Goal: Task Accomplishment & Management: Complete application form

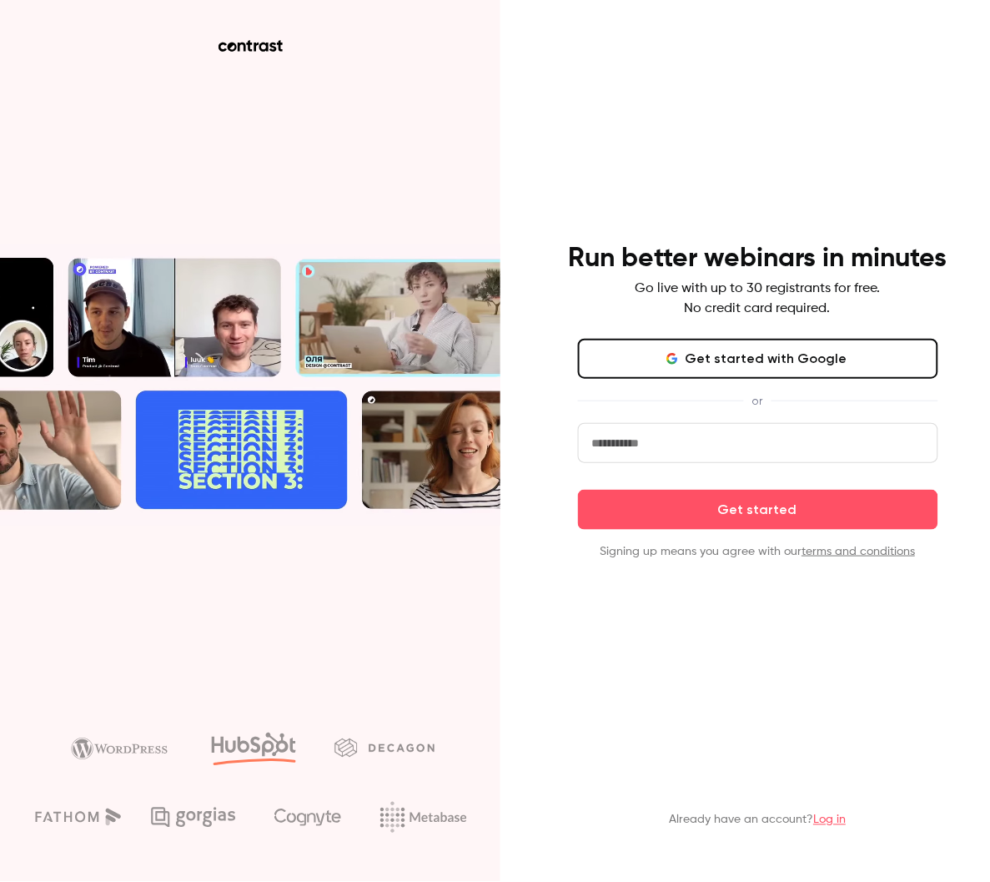
click at [758, 368] on button "Get started with Google" at bounding box center [758, 359] width 360 height 40
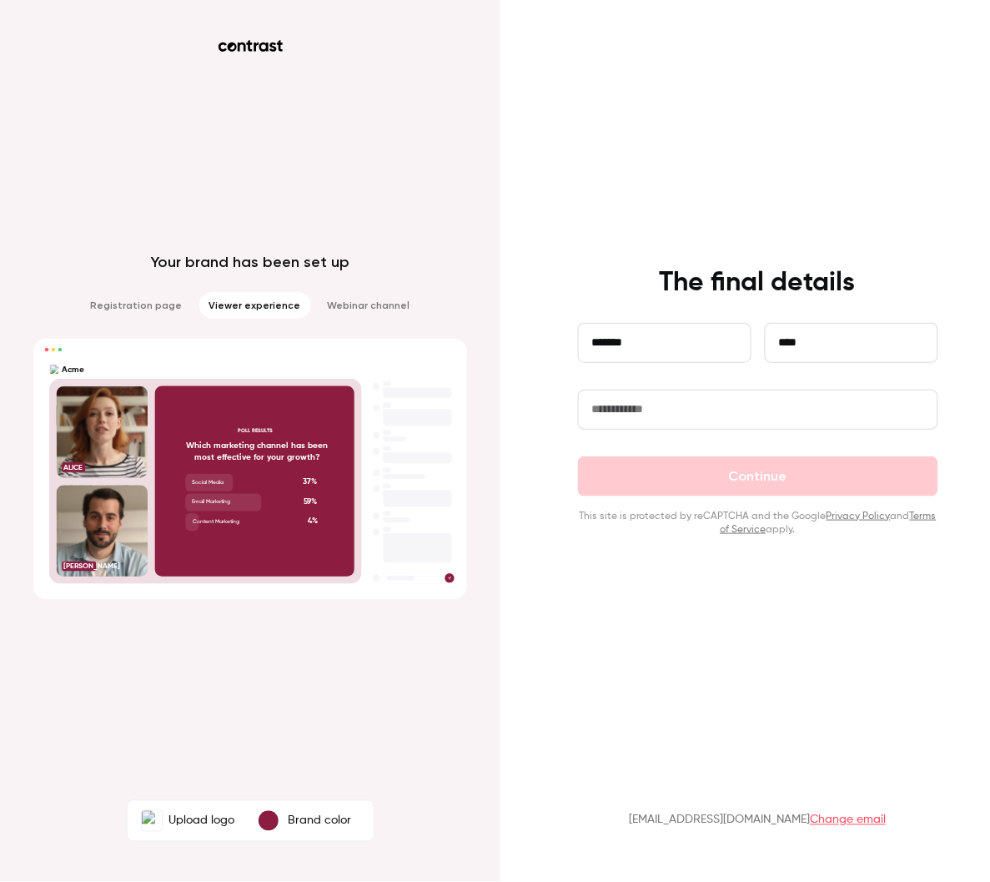
click at [779, 421] on input "text" at bounding box center [758, 410] width 360 height 40
drag, startPoint x: 756, startPoint y: 493, endPoint x: 717, endPoint y: 461, distance: 50.4
click at [756, 492] on form "**********" at bounding box center [758, 430] width 360 height 214
click at [679, 413] on input "text" at bounding box center [758, 410] width 360 height 40
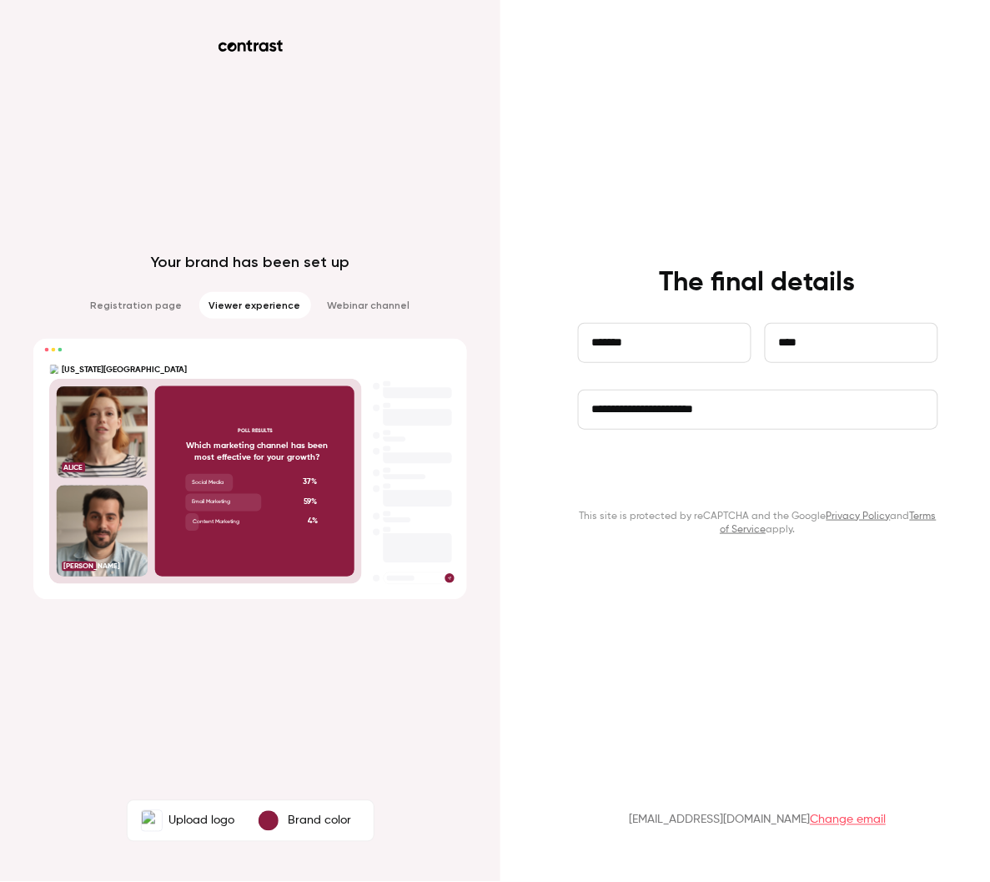
type input "**********"
click at [756, 473] on button "Continue" at bounding box center [758, 476] width 360 height 40
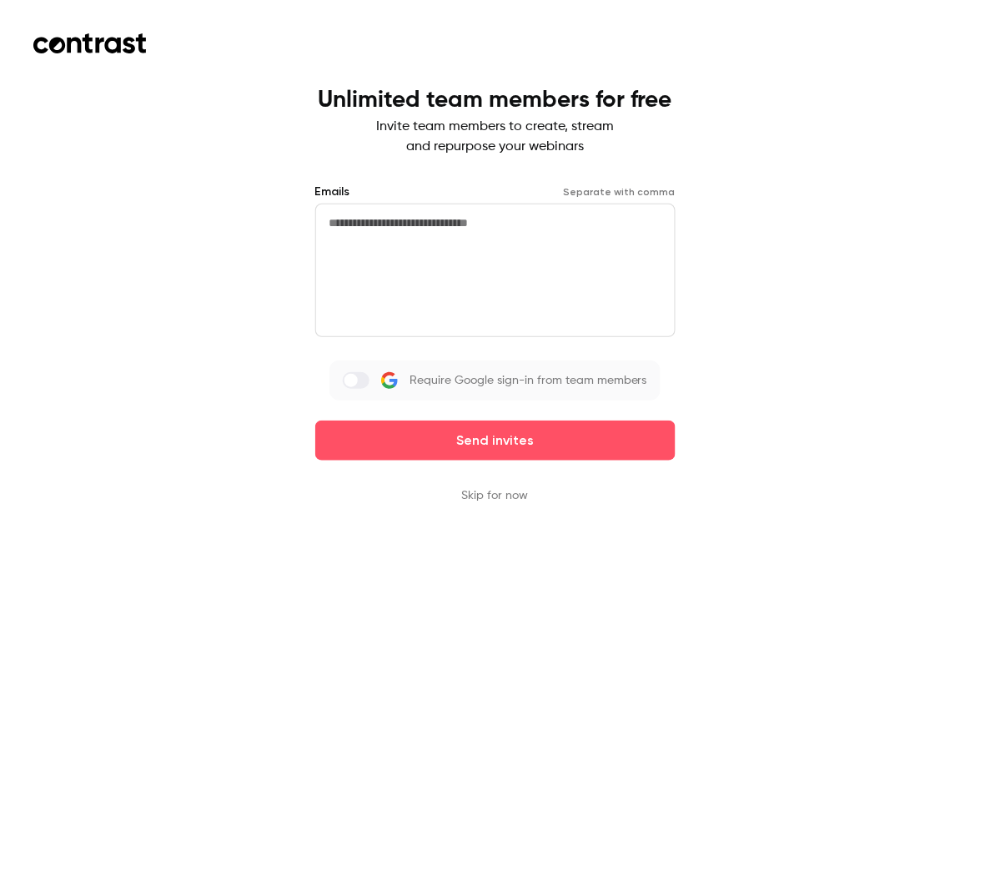
click at [446, 247] on textarea at bounding box center [495, 270] width 360 height 133
click at [500, 491] on button "Skip for now" at bounding box center [495, 495] width 67 height 17
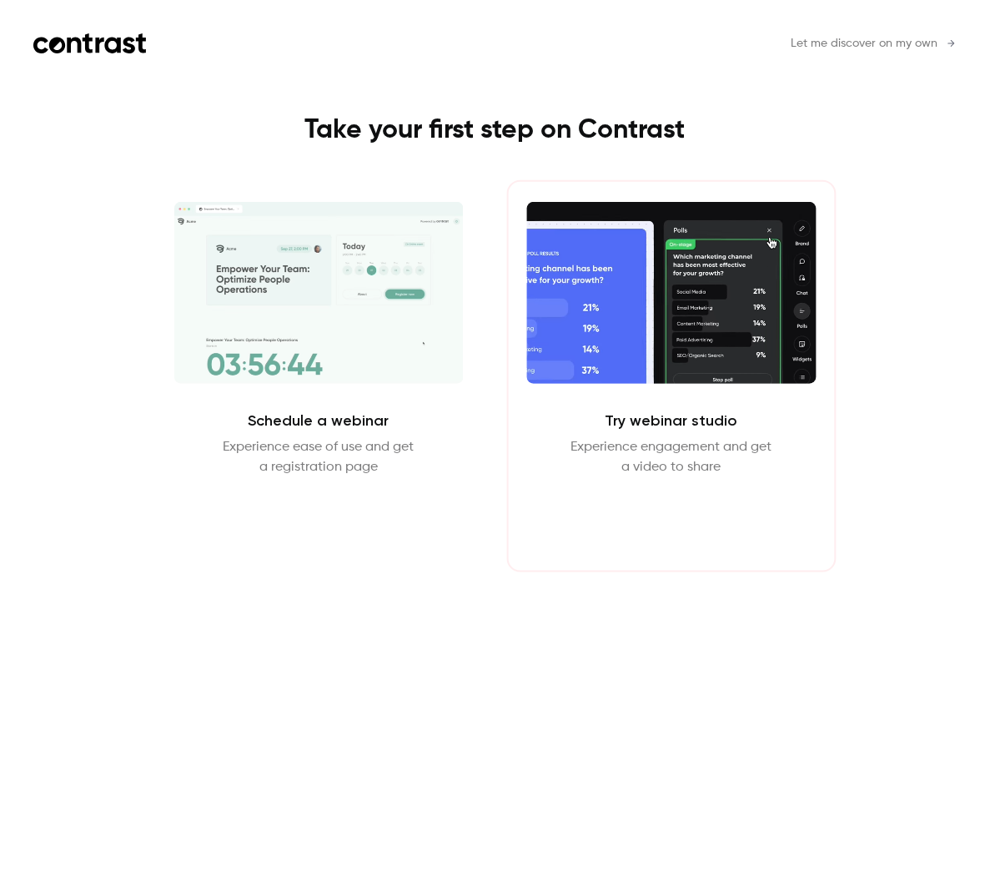
click at [688, 528] on button "Enter Studio" at bounding box center [672, 517] width 108 height 40
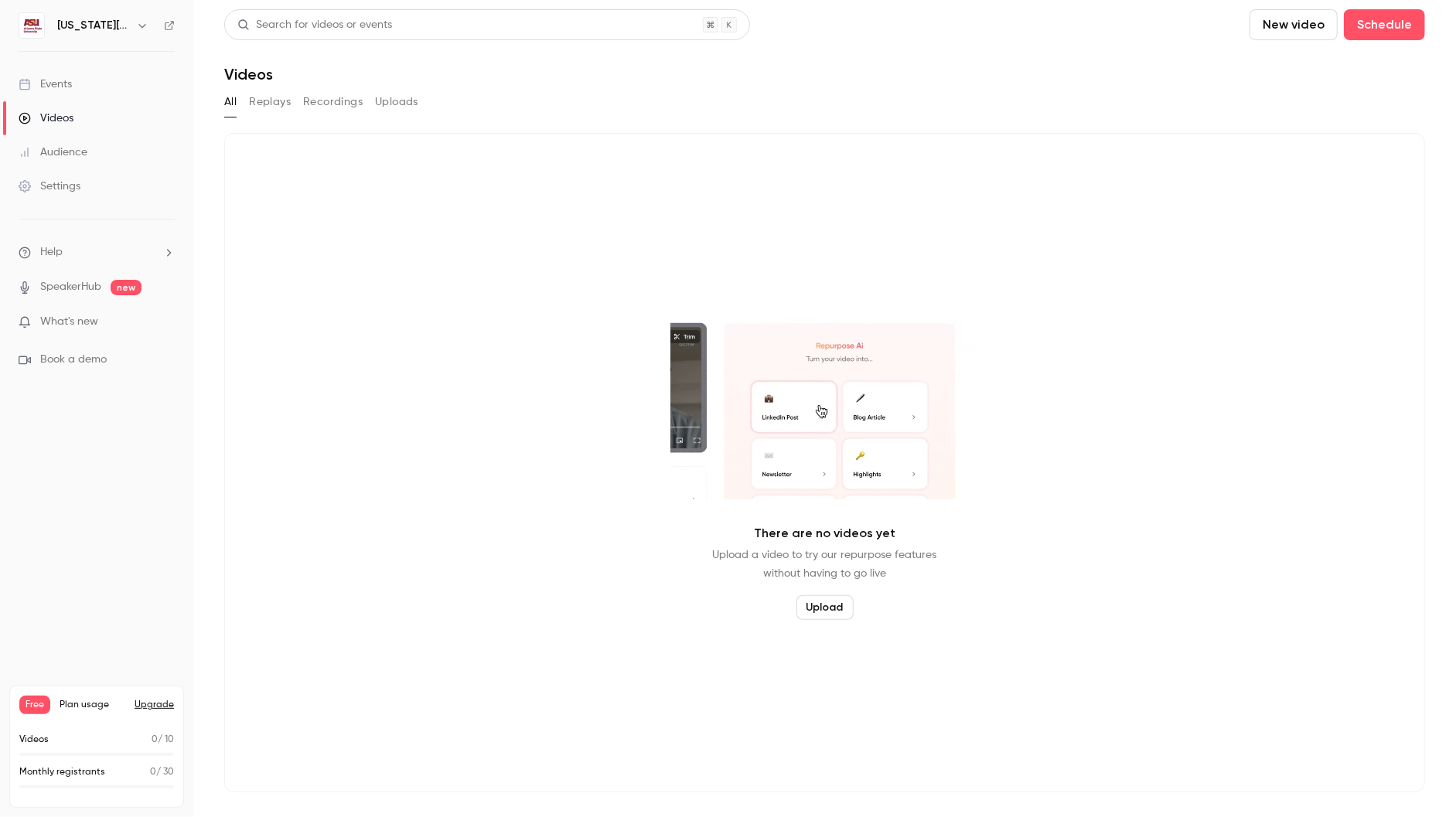
click at [82, 177] on link "Settings" at bounding box center [96, 186] width 194 height 34
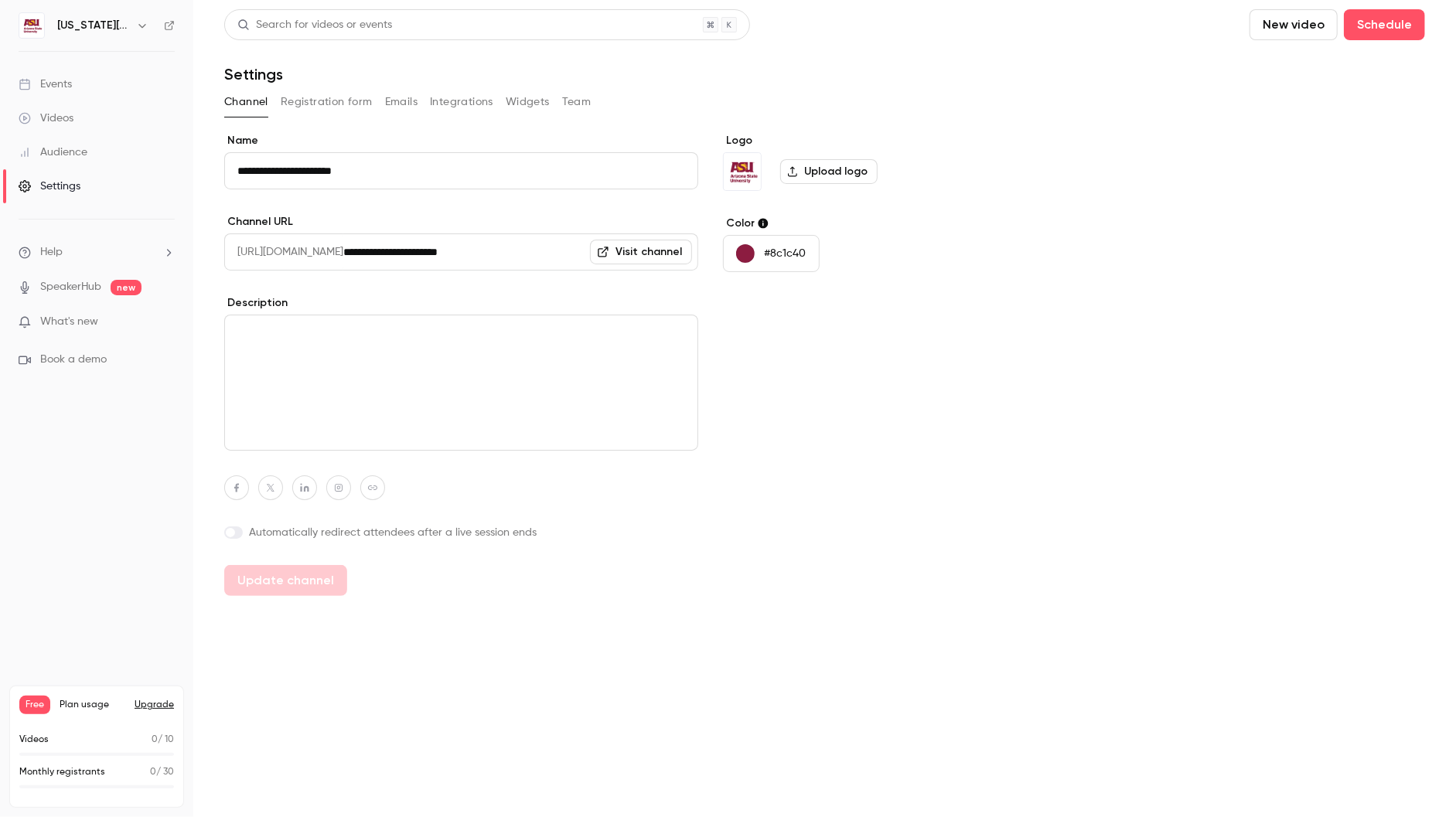
click at [57, 112] on div "Videos" at bounding box center [45, 118] width 55 height 16
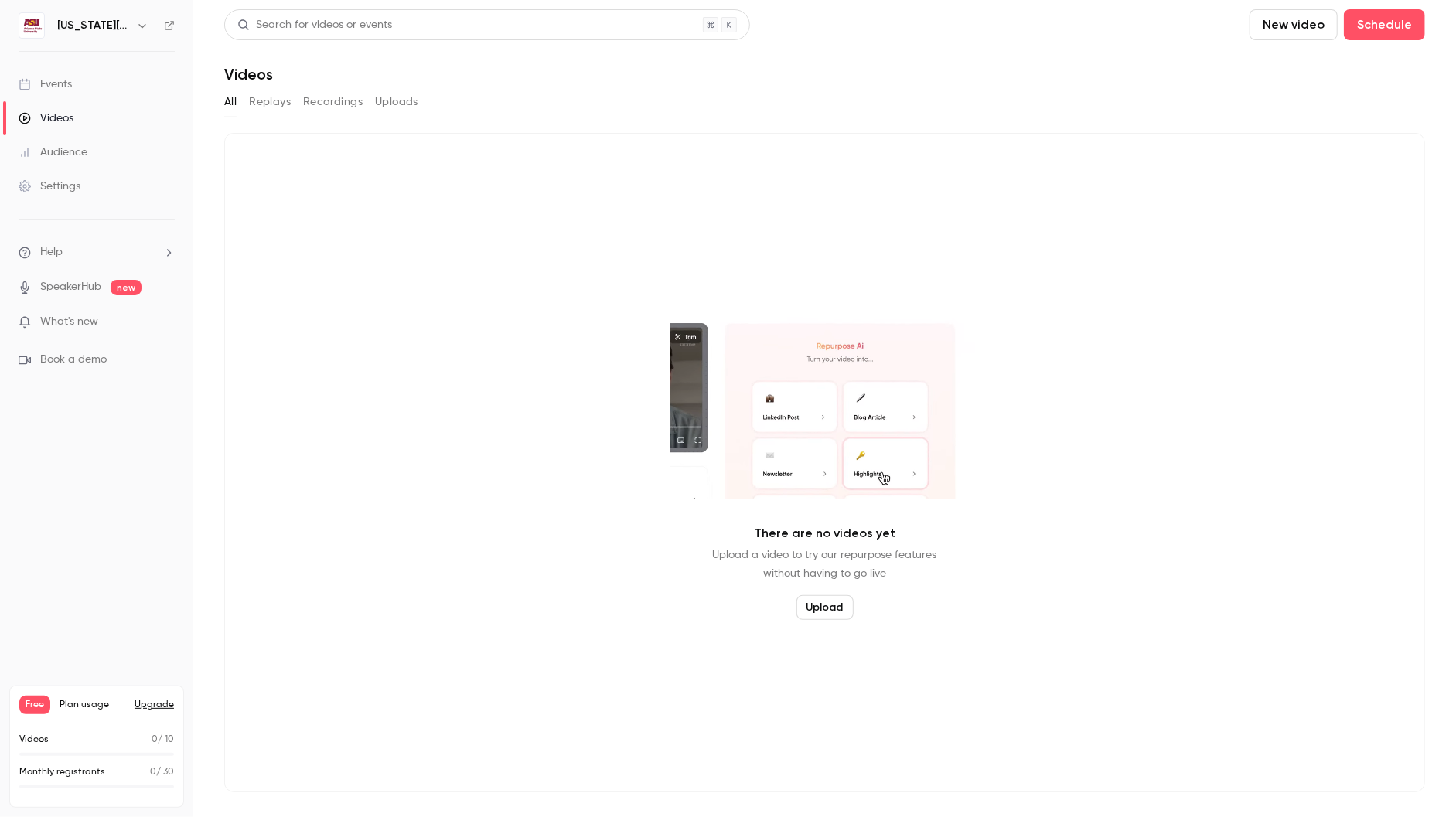
click at [77, 78] on link "Events" at bounding box center [96, 84] width 194 height 34
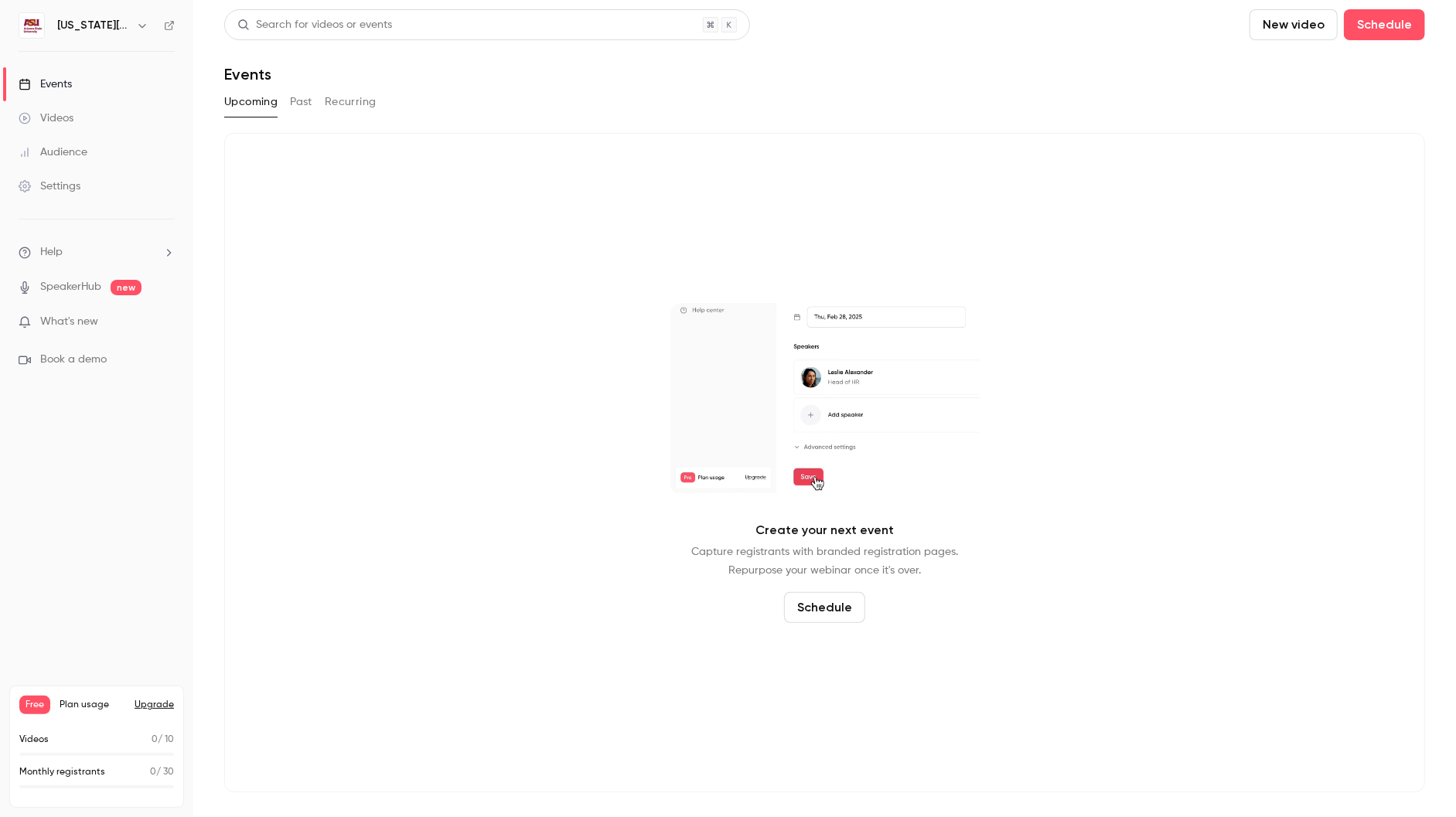
click at [65, 184] on div "Settings" at bounding box center [49, 186] width 62 height 16
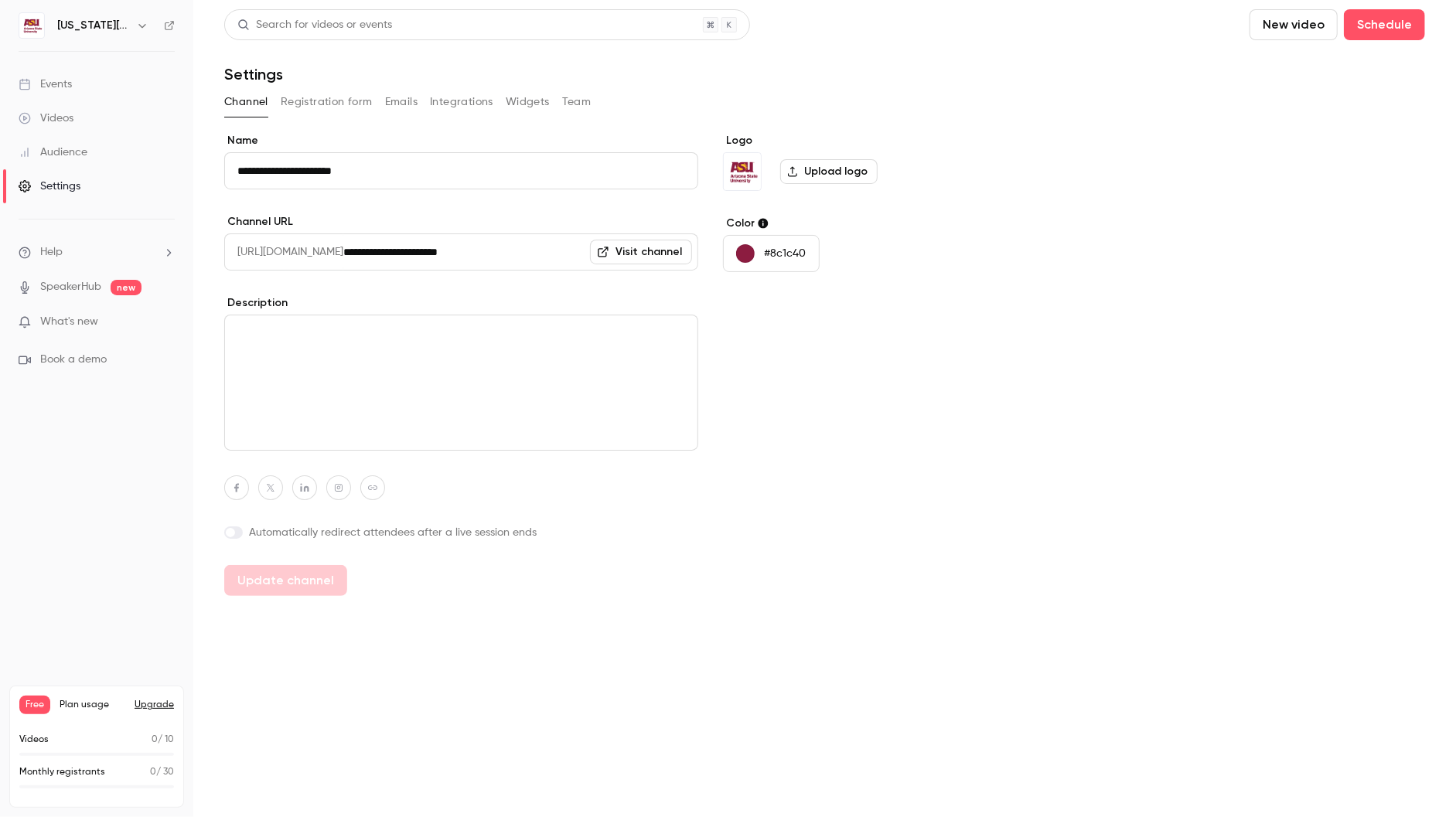
click at [65, 119] on div "Videos" at bounding box center [45, 118] width 55 height 16
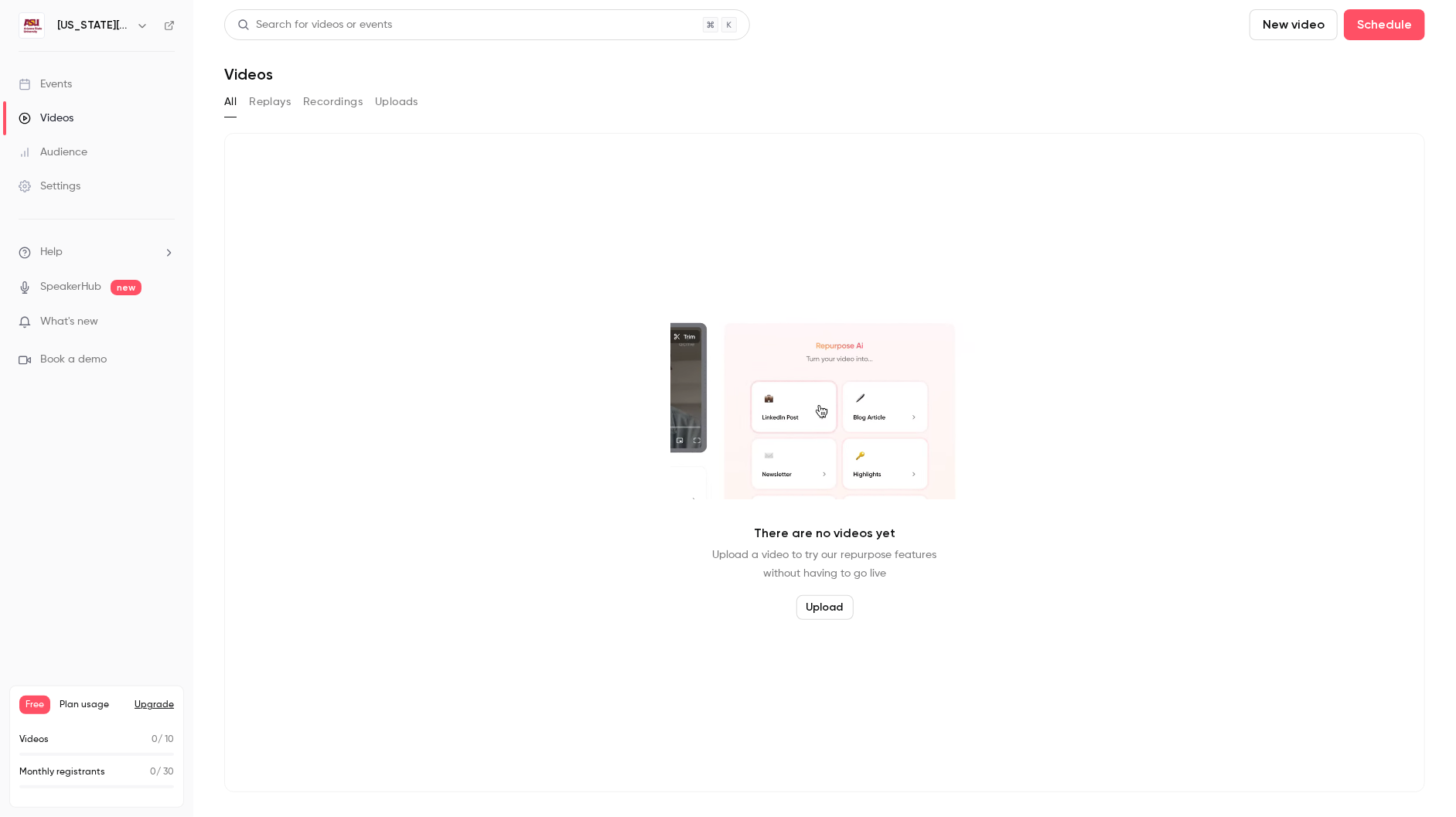
click at [57, 77] on div "Events" at bounding box center [45, 84] width 54 height 16
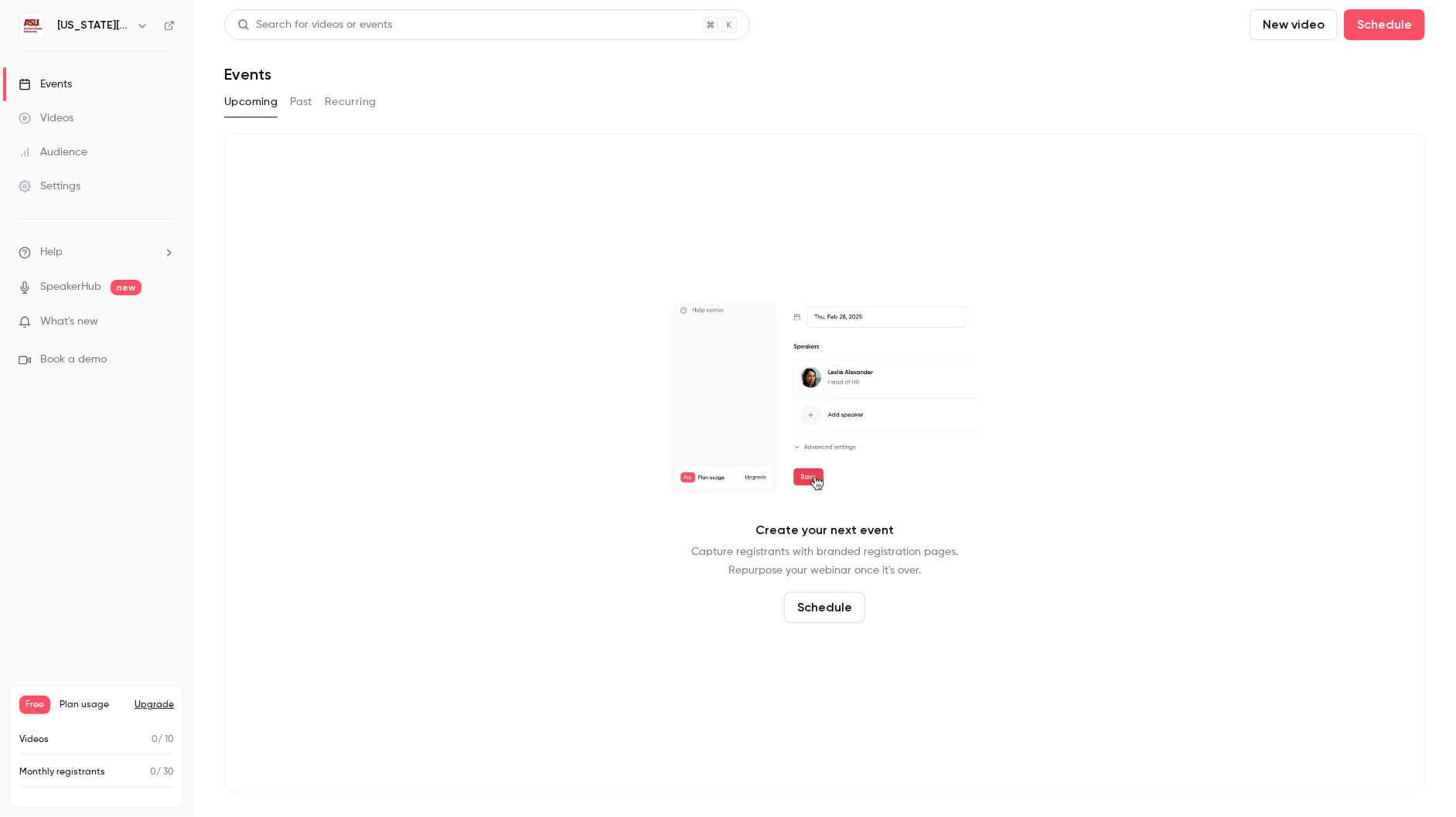
click at [51, 114] on div "Videos" at bounding box center [45, 118] width 55 height 16
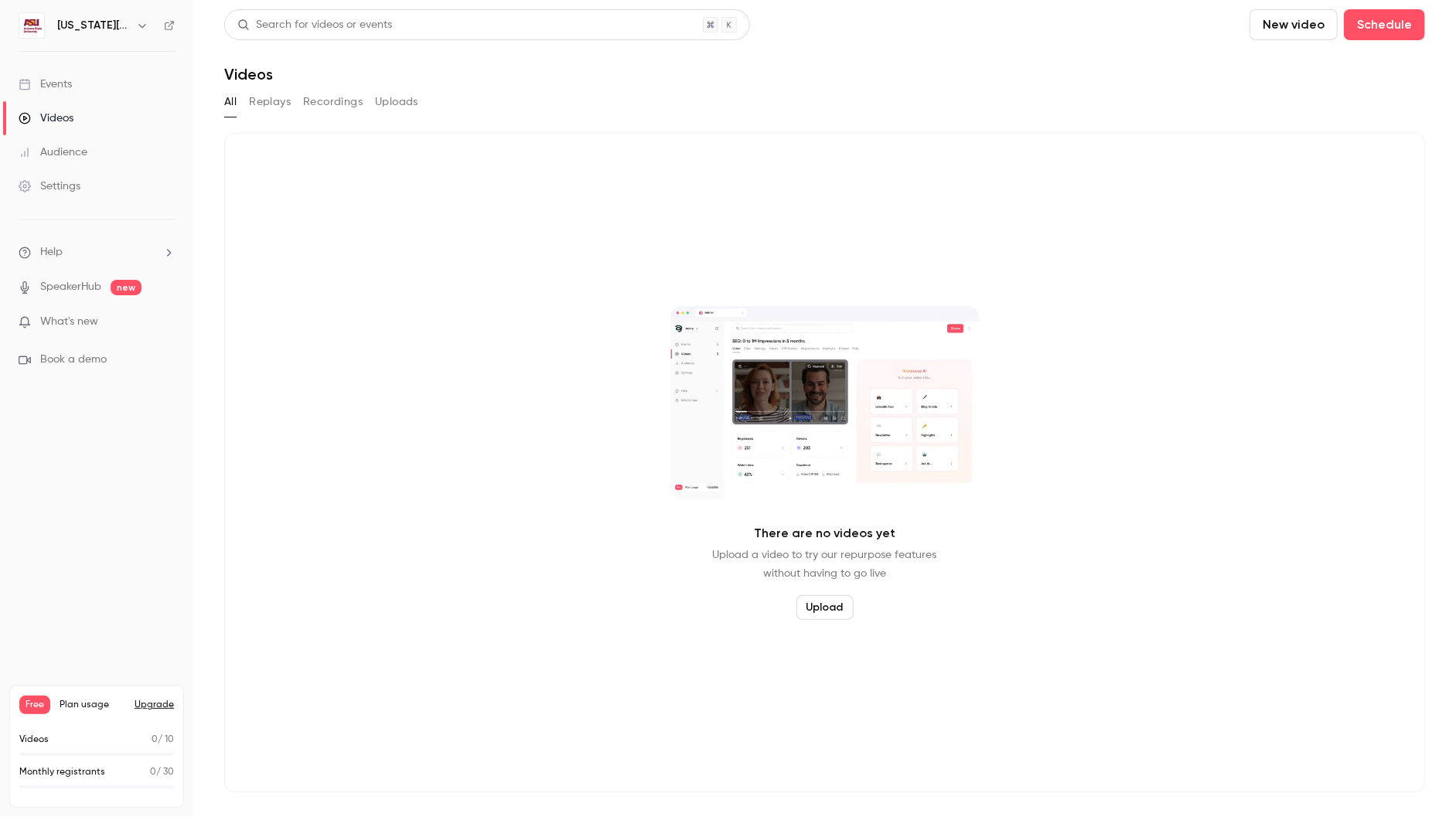
click at [152, 26] on div "[US_STATE][GEOGRAPHIC_DATA]" at bounding box center [96, 25] width 157 height 26
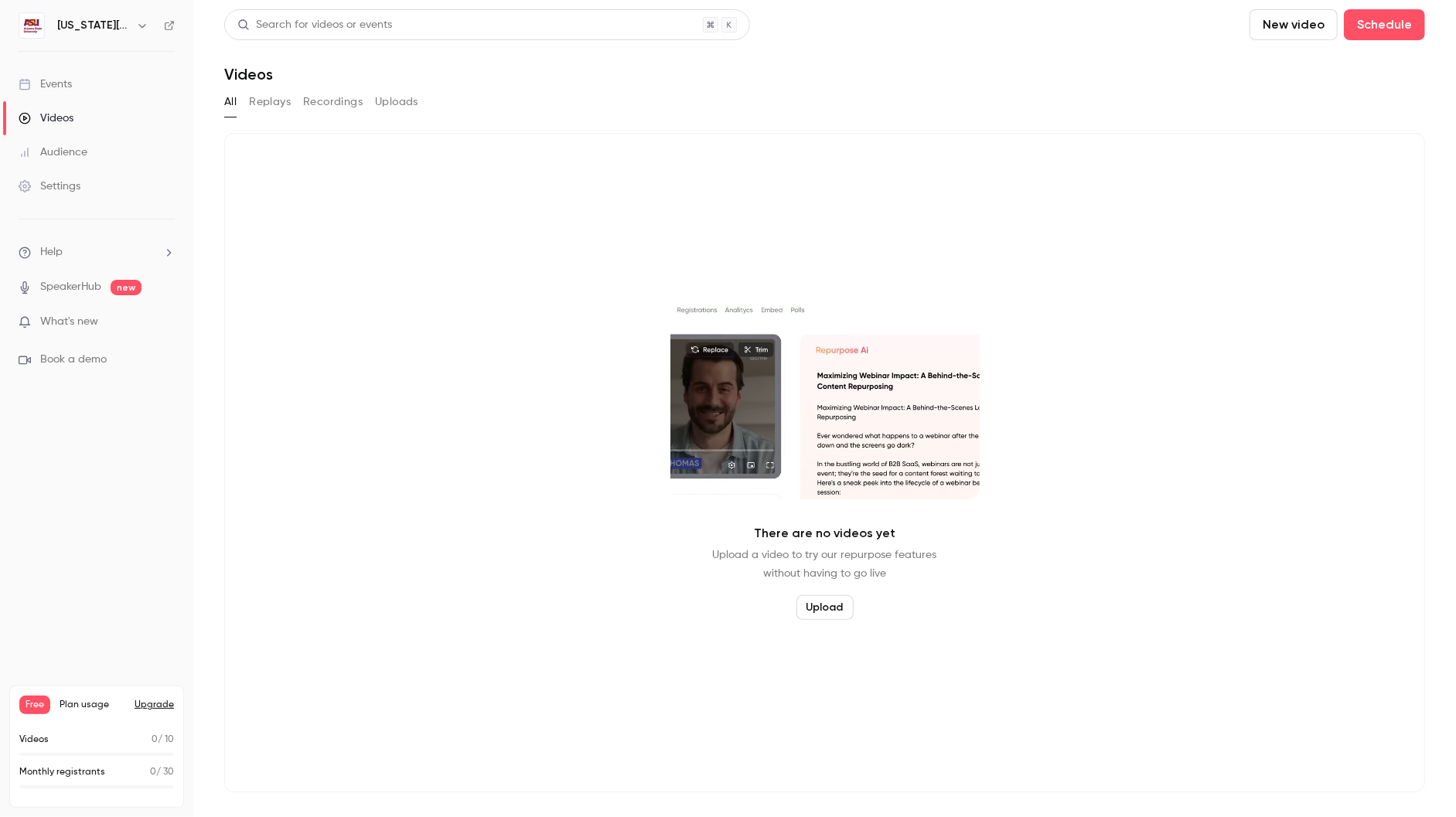
click at [142, 26] on icon "button" at bounding box center [142, 25] width 12 height 12
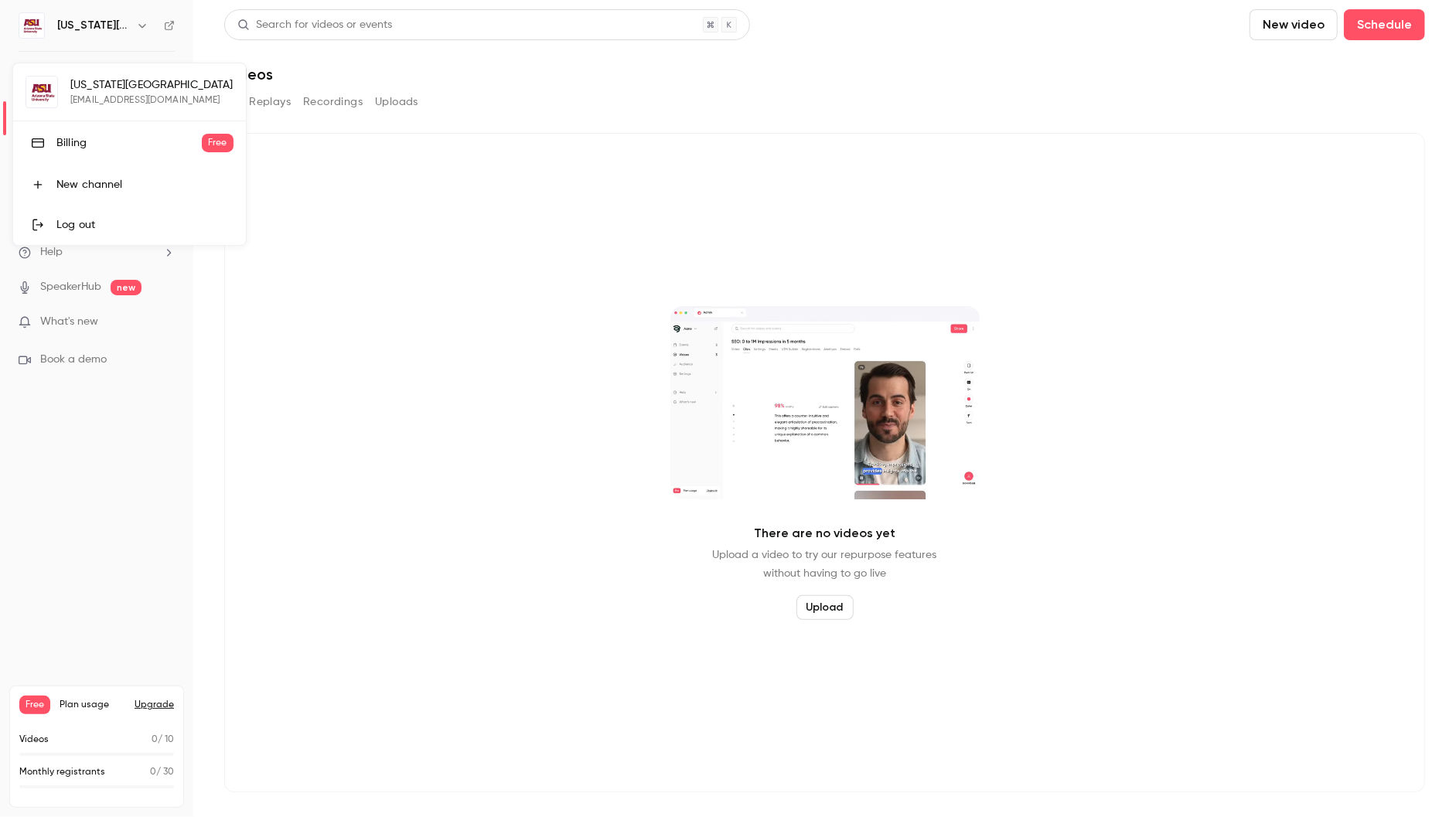
click at [797, 111] on div at bounding box center [728, 408] width 1456 height 817
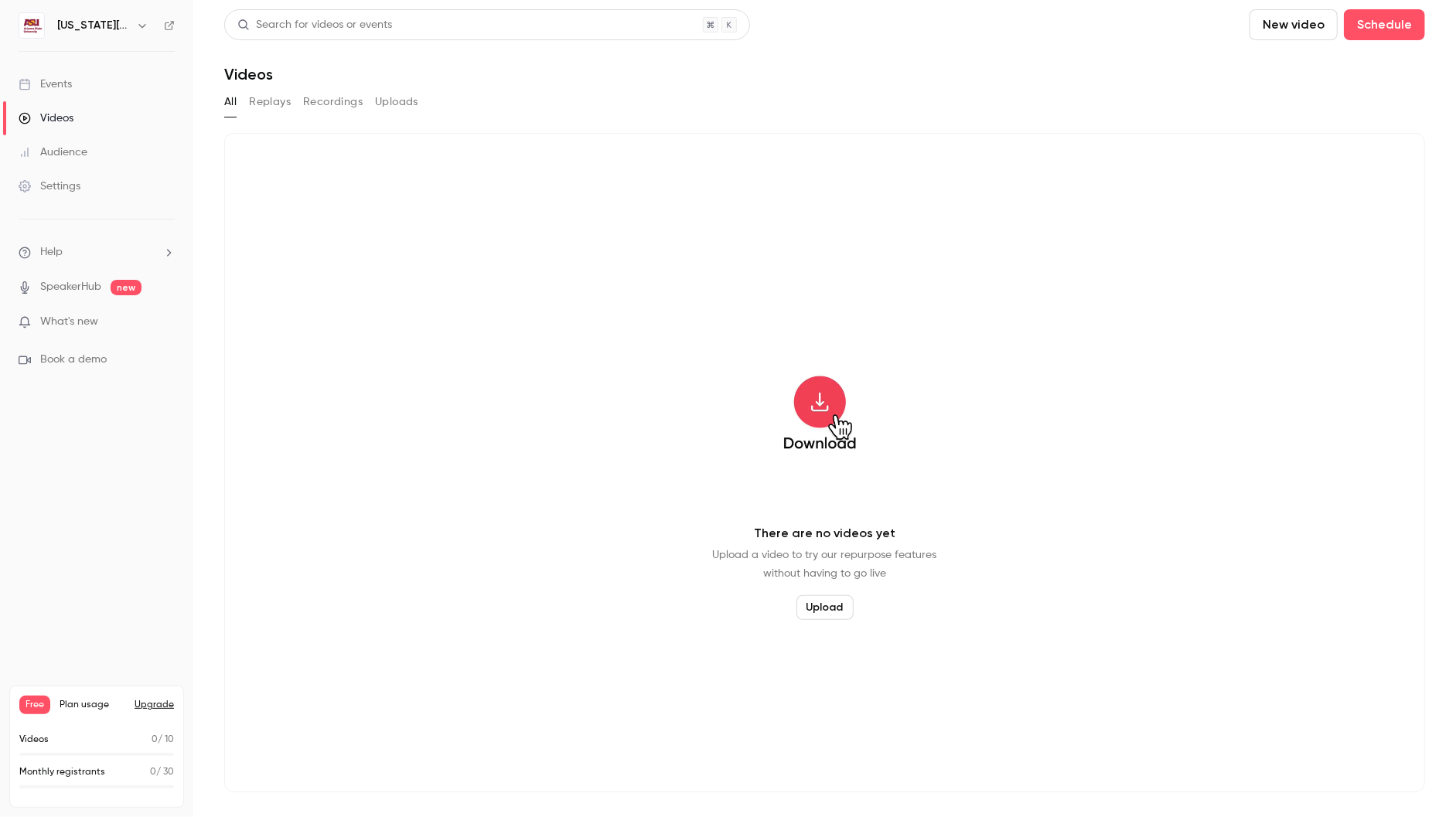
click at [139, 26] on icon "button" at bounding box center [142, 25] width 12 height 12
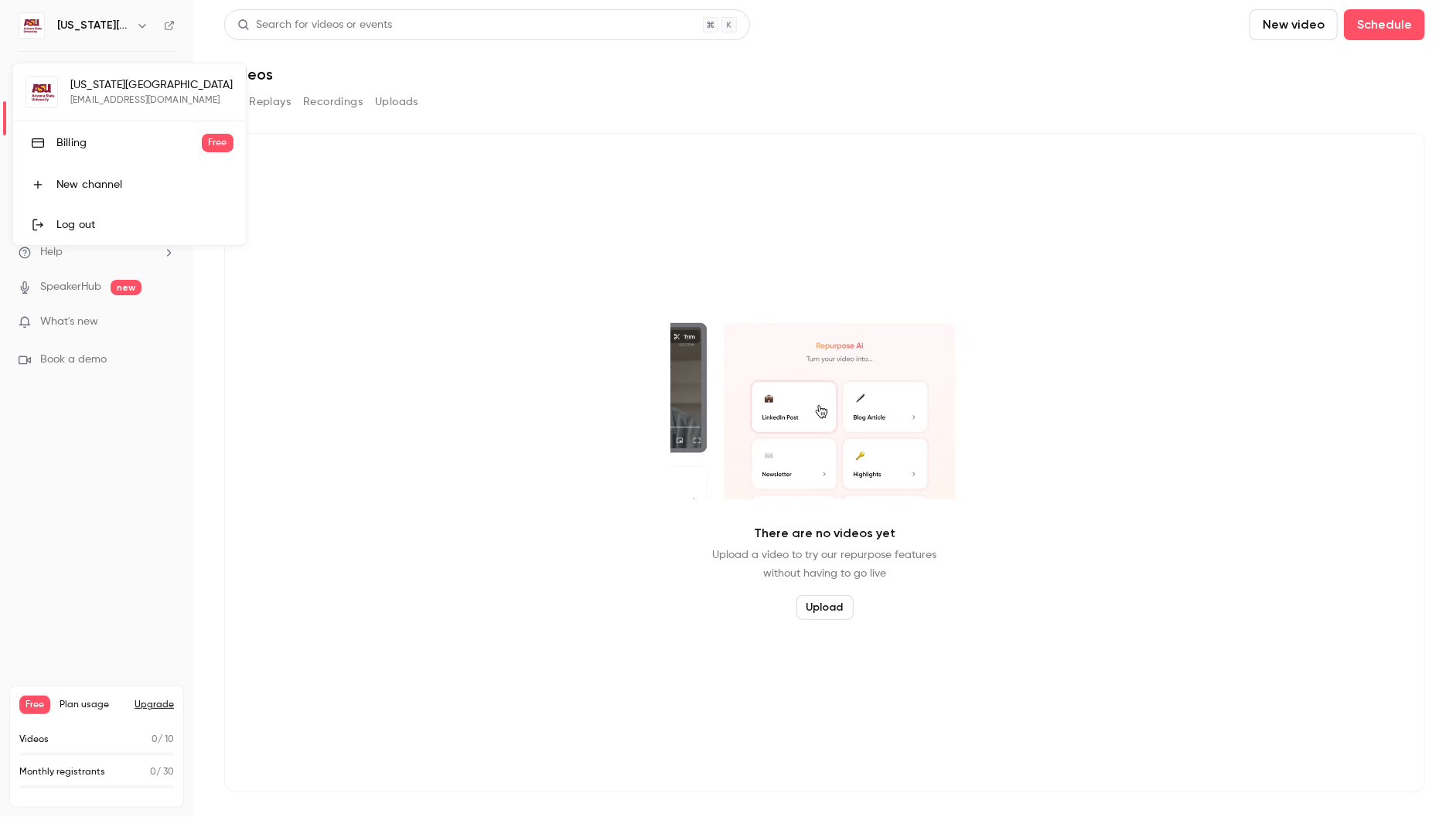
click at [139, 26] on div at bounding box center [728, 408] width 1456 height 817
